Goal: Task Accomplishment & Management: Use online tool/utility

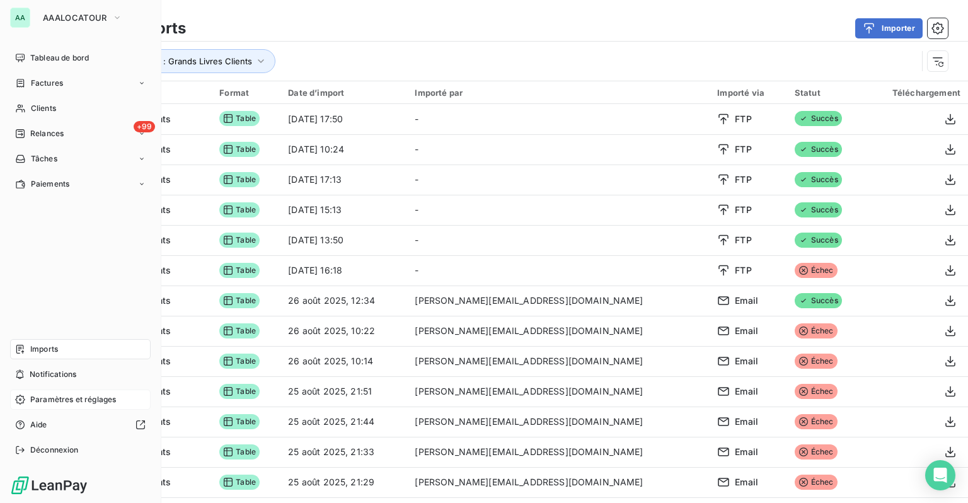
click at [60, 398] on span "Paramètres et réglages" at bounding box center [73, 399] width 86 height 11
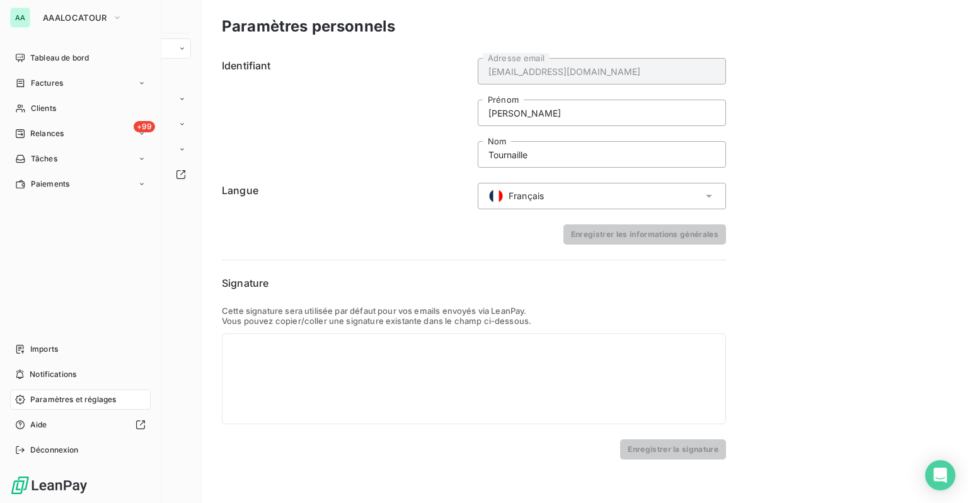
click at [60, 394] on span "Paramètres et réglages" at bounding box center [73, 399] width 86 height 11
click at [50, 402] on span "Paramètres et réglages" at bounding box center [73, 399] width 86 height 11
click at [25, 126] on div "+99 Relances" at bounding box center [80, 134] width 141 height 20
click at [62, 155] on span "À effectuer" at bounding box center [50, 158] width 41 height 11
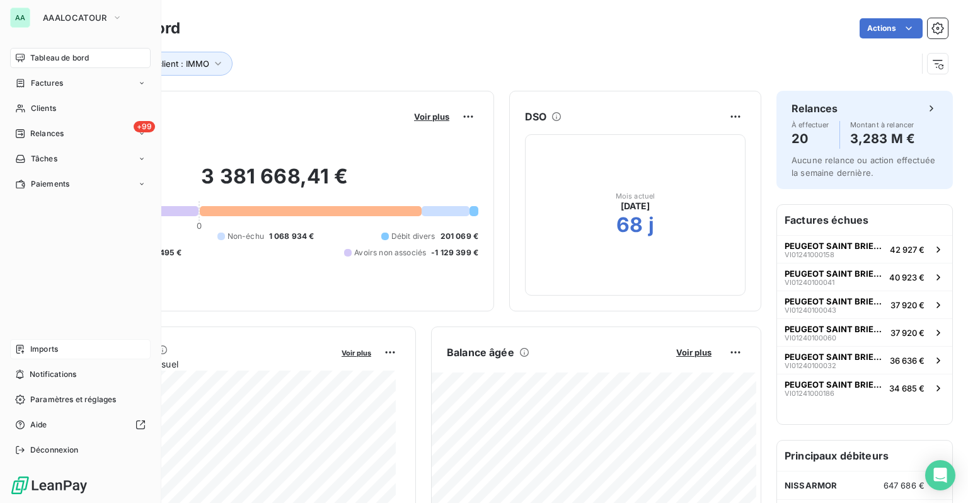
click at [27, 349] on div "Imports" at bounding box center [80, 349] width 141 height 20
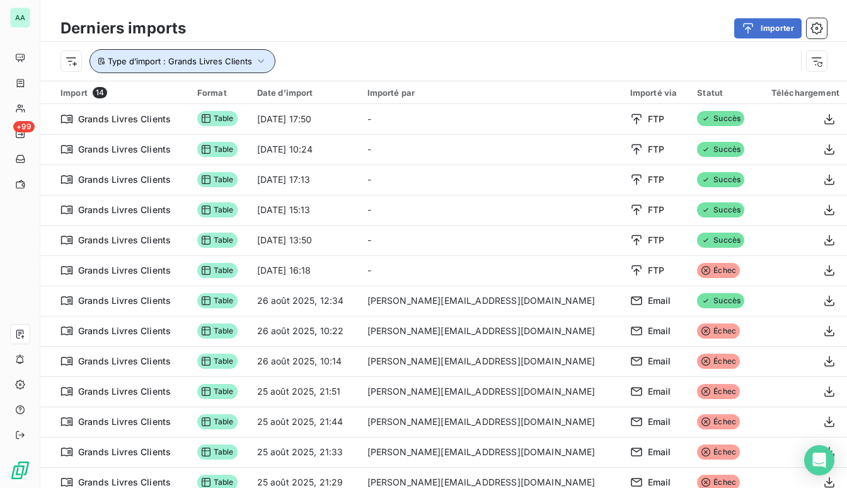
click at [260, 69] on button "Type d’import : Grands Livres Clients" at bounding box center [182, 61] width 186 height 24
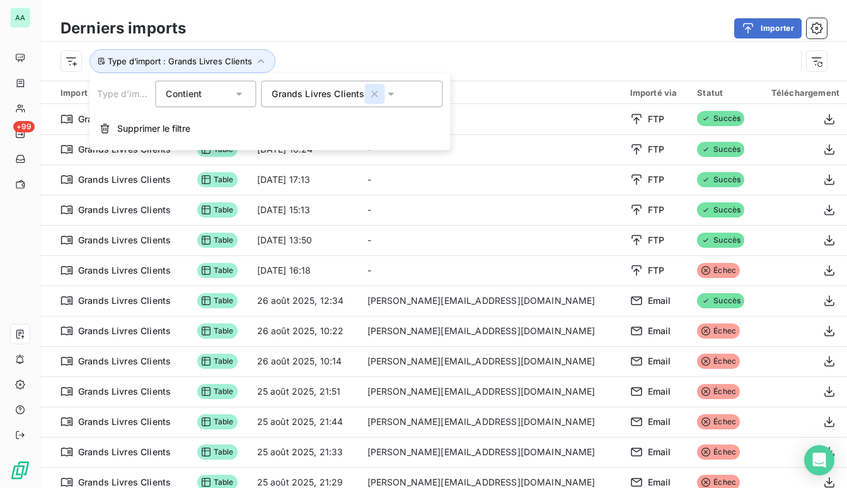
click at [374, 95] on icon "button" at bounding box center [375, 94] width 6 height 6
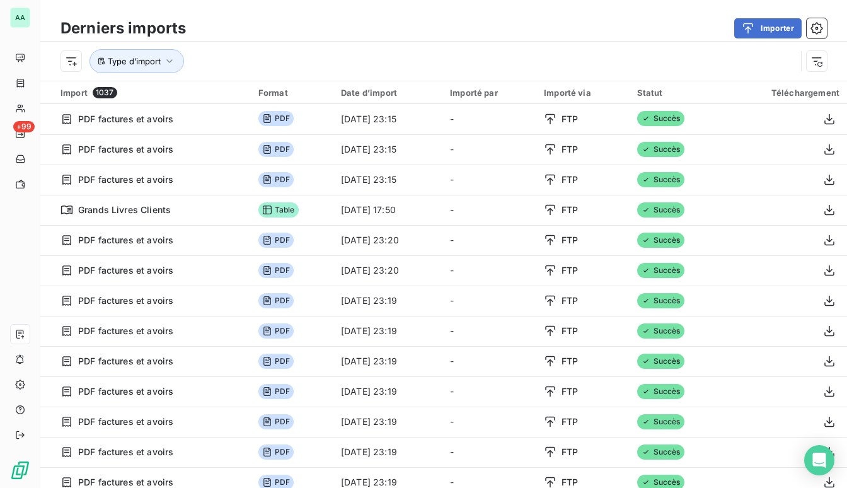
click at [345, 57] on div "Type d’import" at bounding box center [427, 61] width 735 height 24
